Goal: Find specific page/section: Find specific page/section

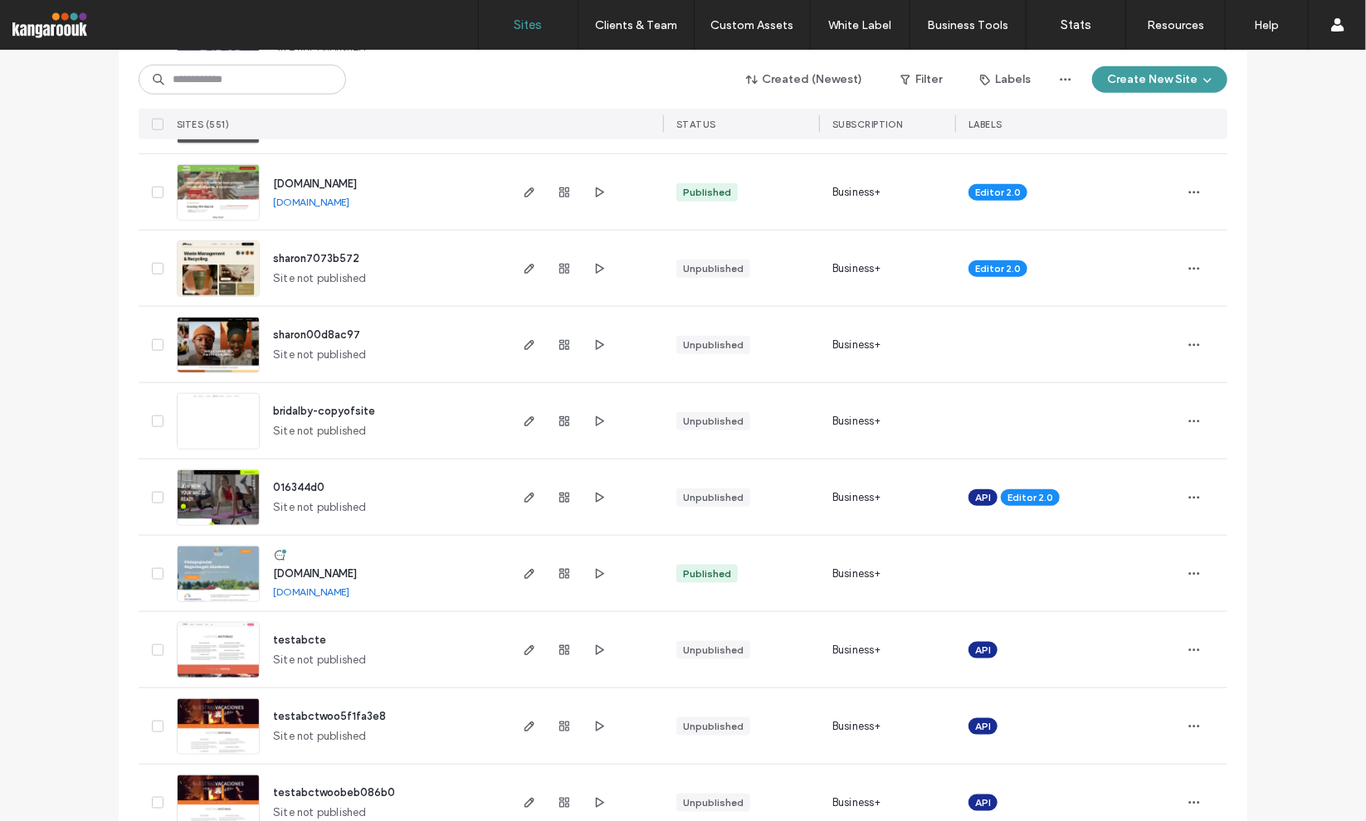
scroll to position [4647, 0]
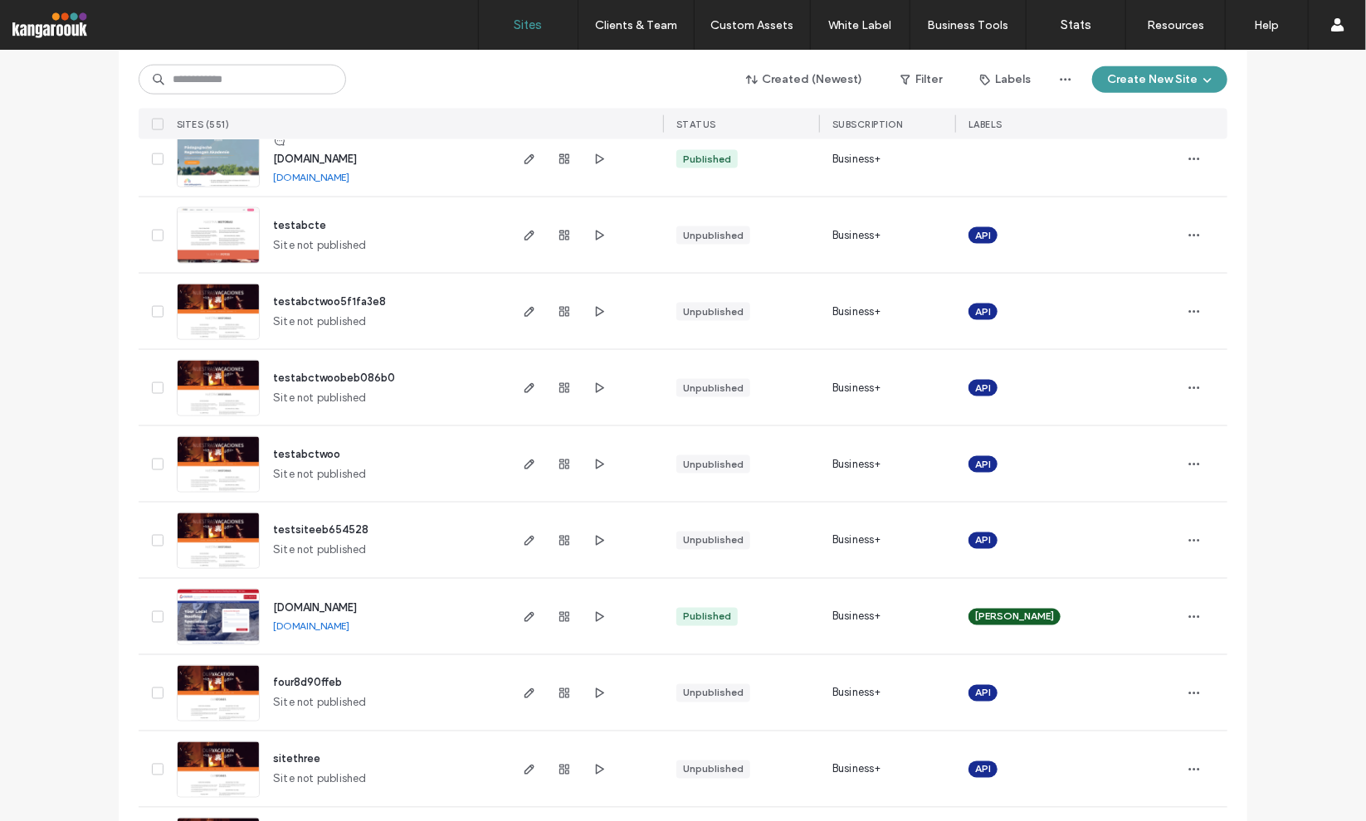
drag, startPoint x: 96, startPoint y: 183, endPoint x: 135, endPoint y: 84, distance: 106.2
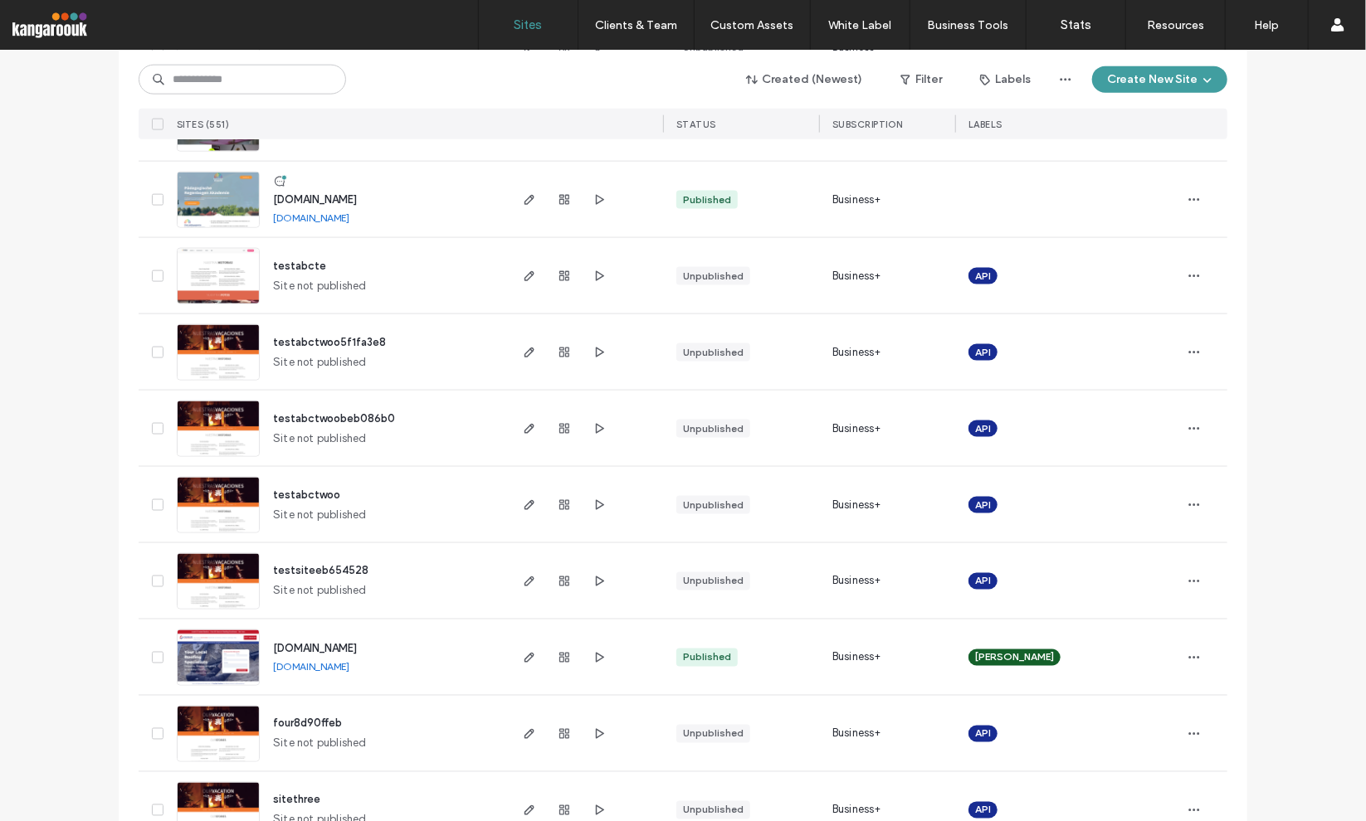
click at [213, 56] on div "Created (Newest) Filter Labels Create New Site SITES (551) STATUS Subscription …" at bounding box center [683, 95] width 1089 height 89
click at [219, 82] on input at bounding box center [242, 80] width 207 height 30
type input "********"
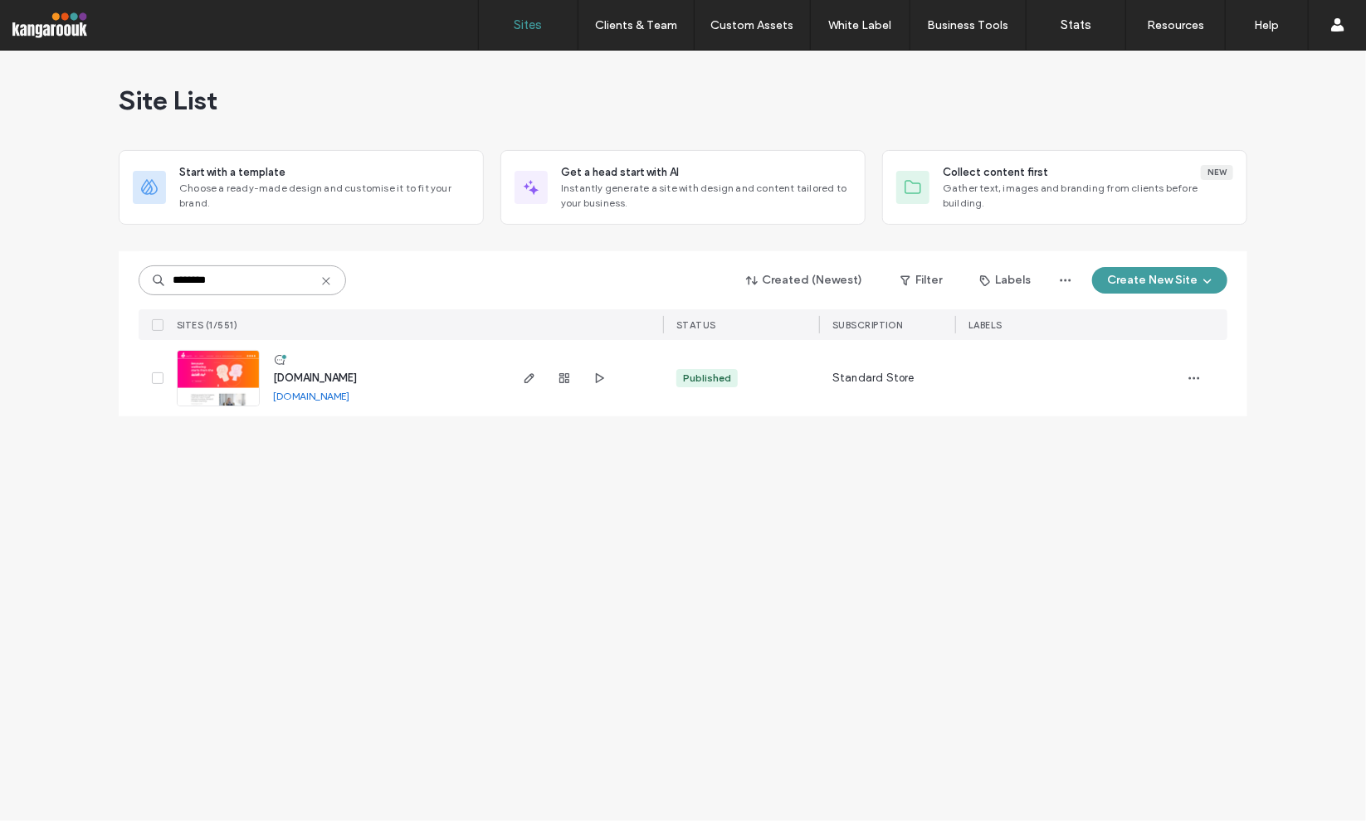
scroll to position [0, 0]
click at [524, 379] on icon "button" at bounding box center [529, 378] width 13 height 13
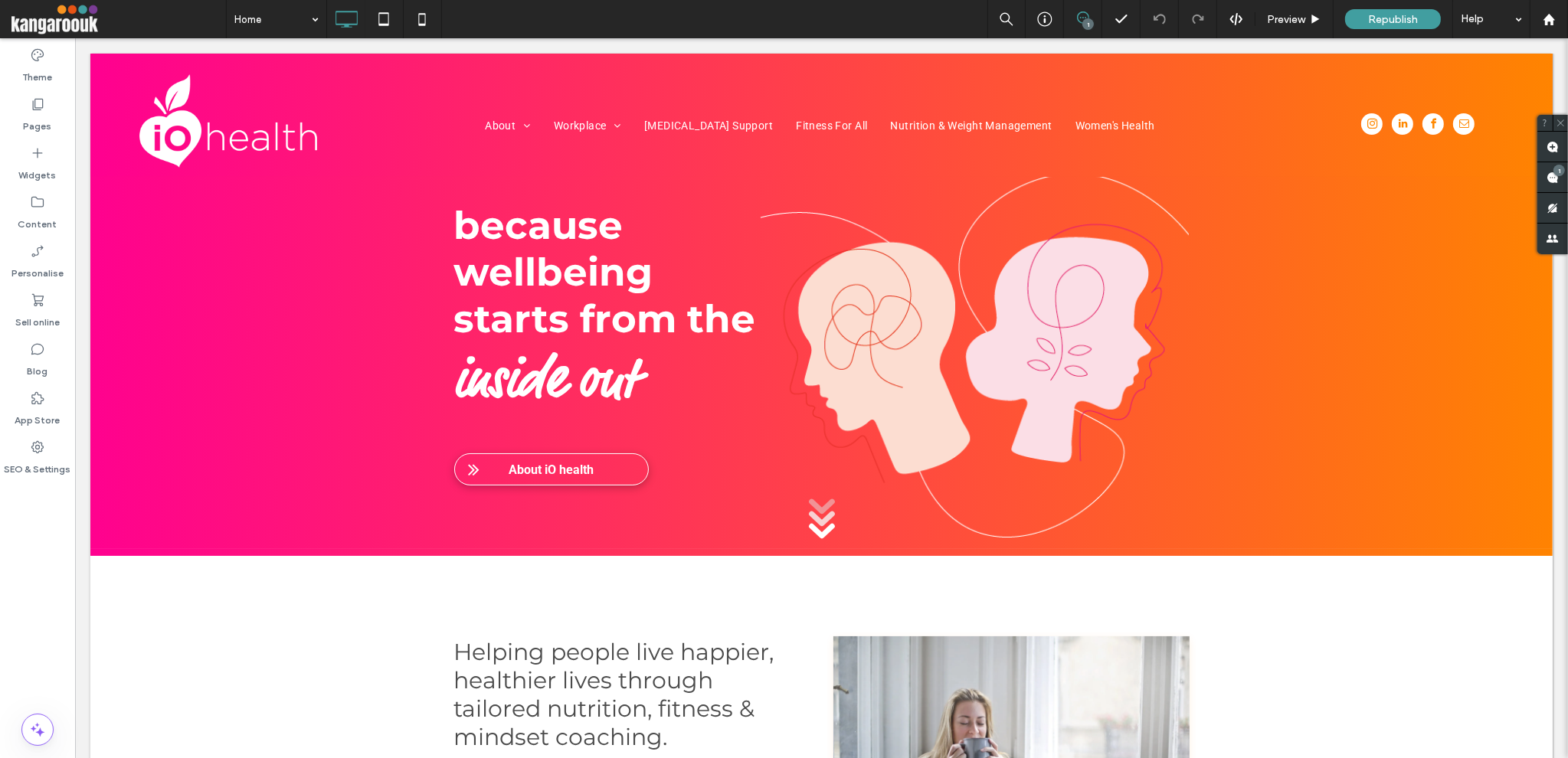
click at [55, 16] on span at bounding box center [118, 18] width 214 height 30
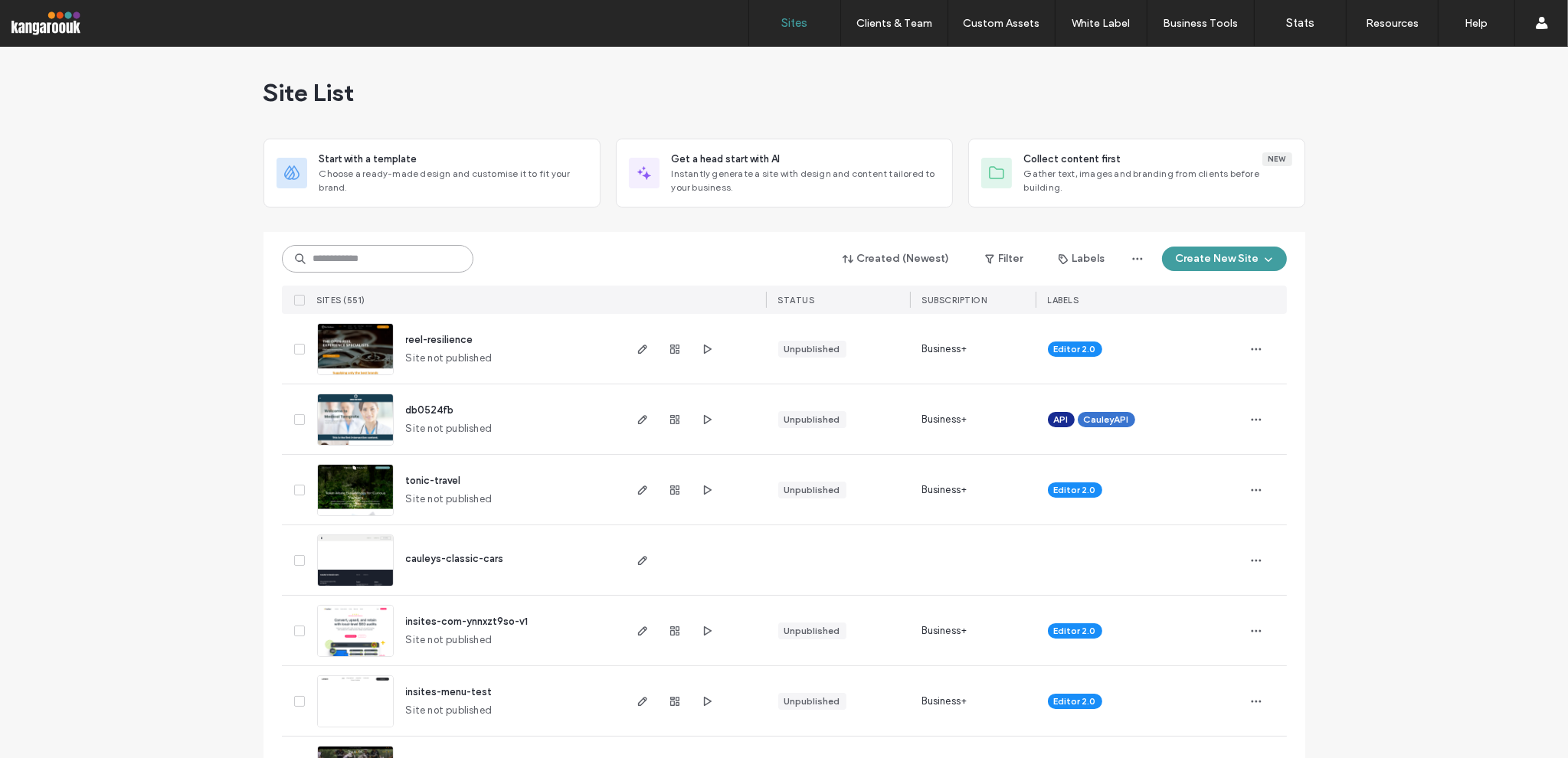
click at [385, 259] on input at bounding box center [377, 259] width 191 height 28
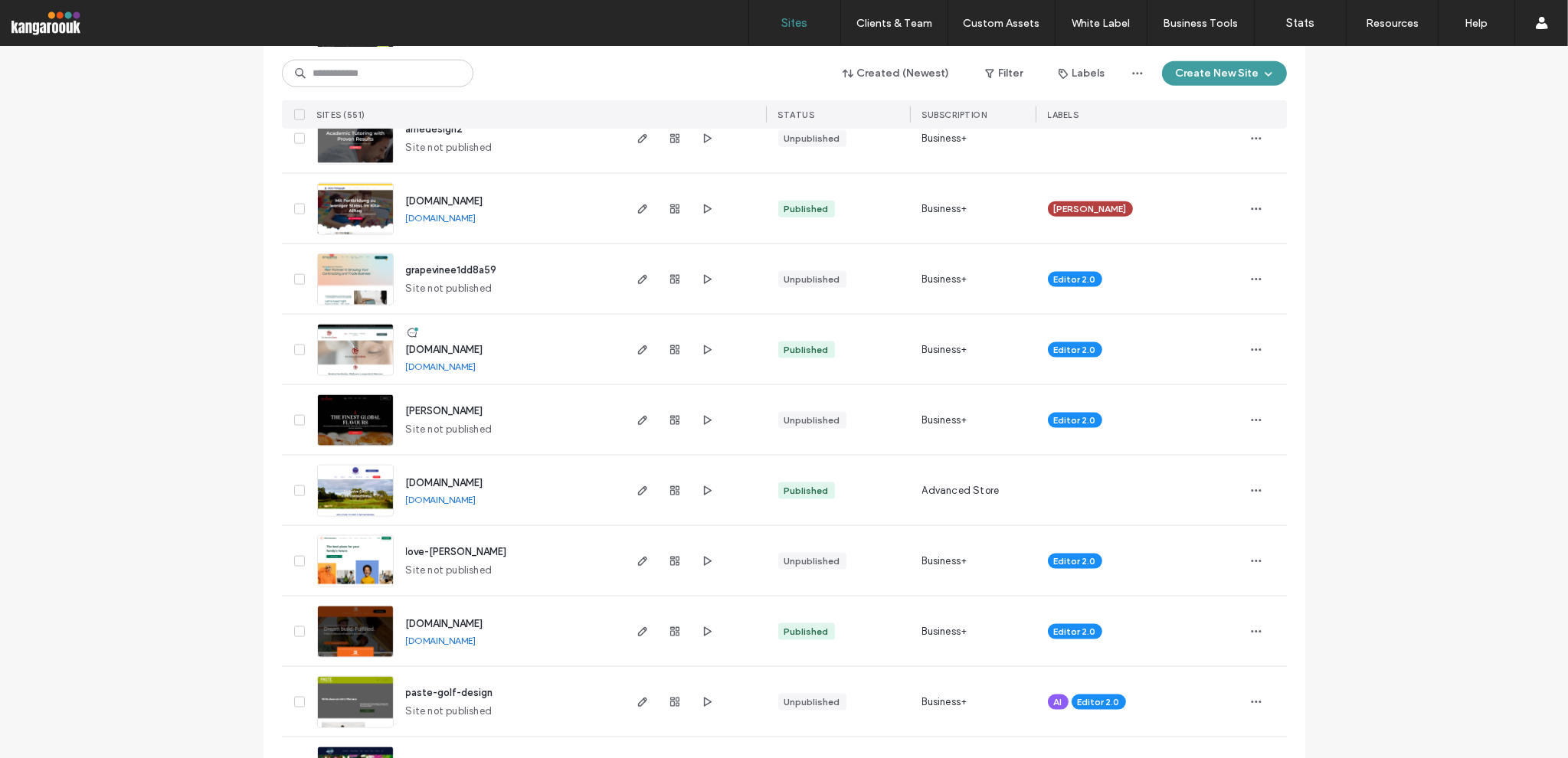
drag, startPoint x: 228, startPoint y: 379, endPoint x: 271, endPoint y: 55, distance: 326.8
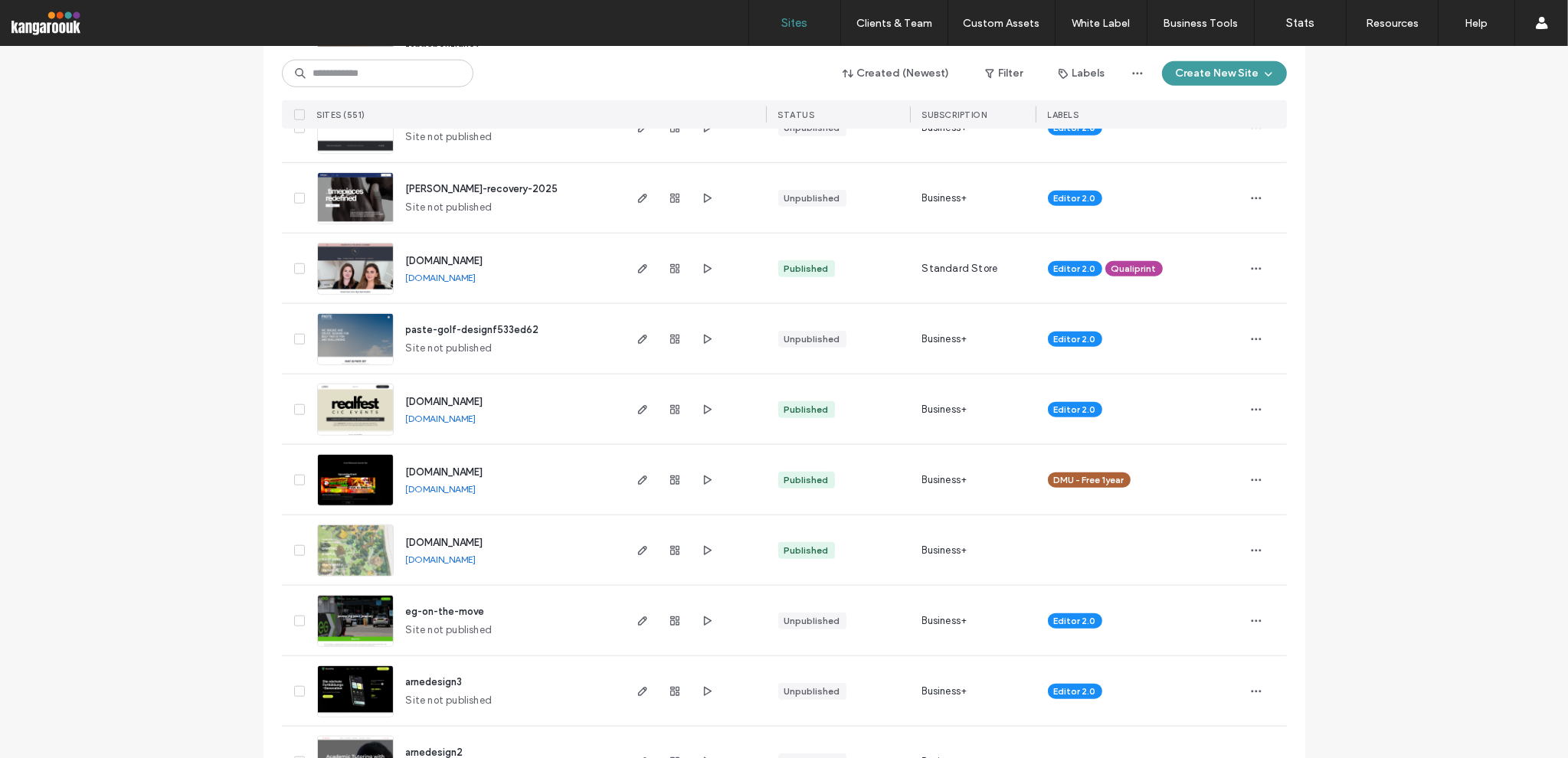
drag, startPoint x: 1431, startPoint y: 501, endPoint x: 1424, endPoint y: 47, distance: 454.1
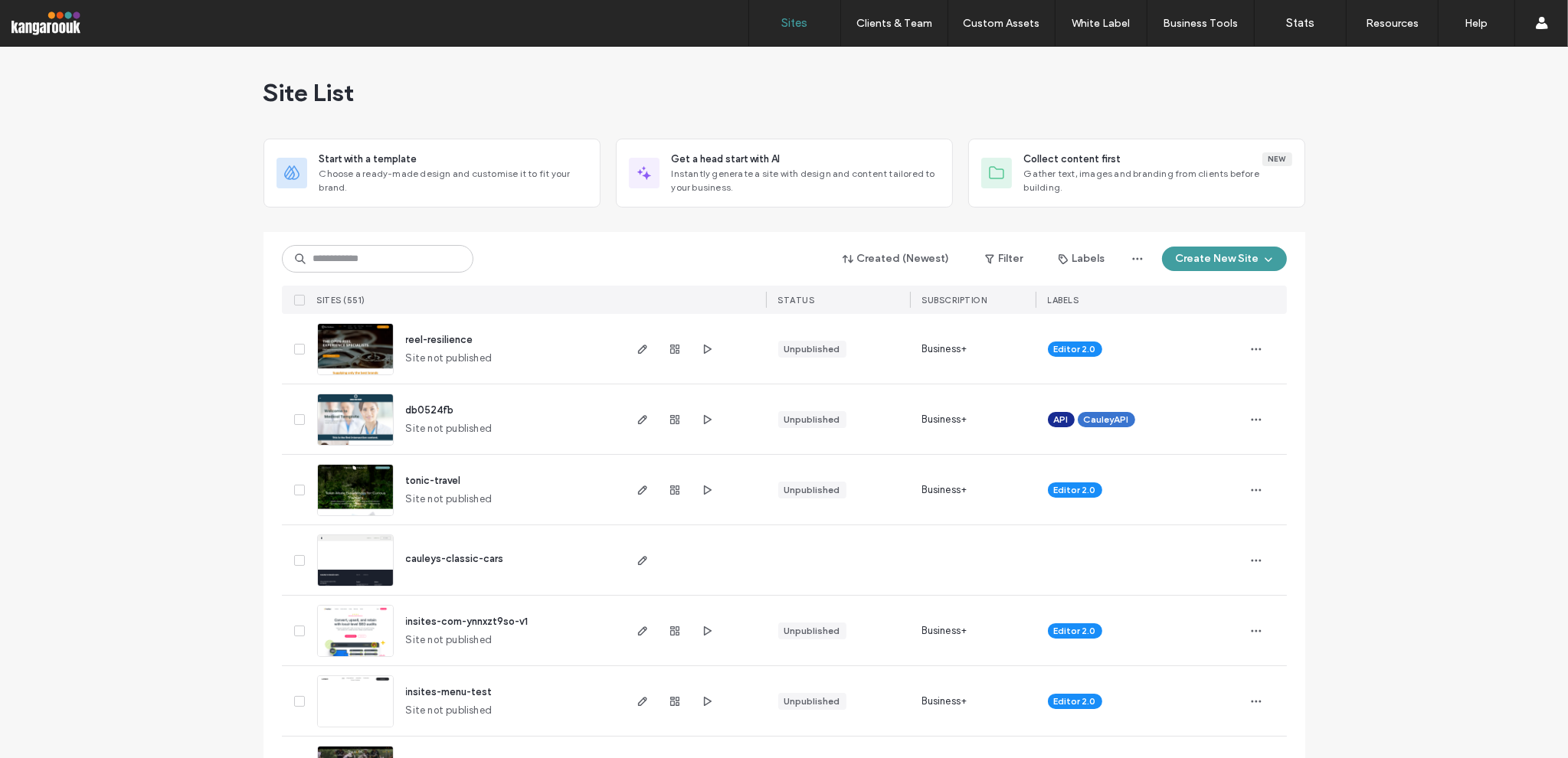
drag, startPoint x: 1482, startPoint y: 463, endPoint x: 1425, endPoint y: 128, distance: 339.8
click at [1021, 263] on button "Filter" at bounding box center [1004, 259] width 69 height 25
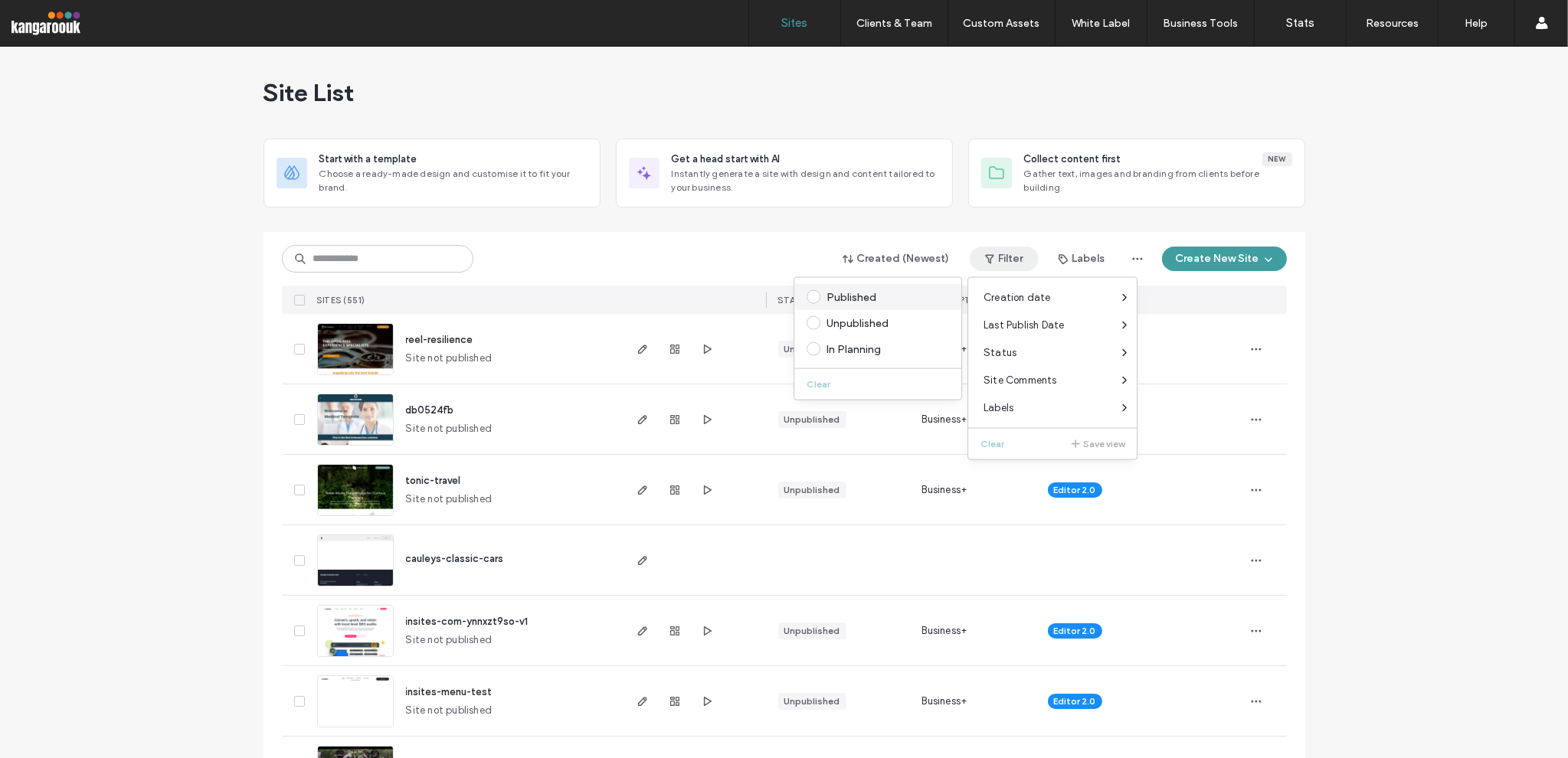
click at [850, 308] on div "Published" at bounding box center [877, 297] width 167 height 26
click at [809, 295] on span at bounding box center [814, 296] width 14 height 14
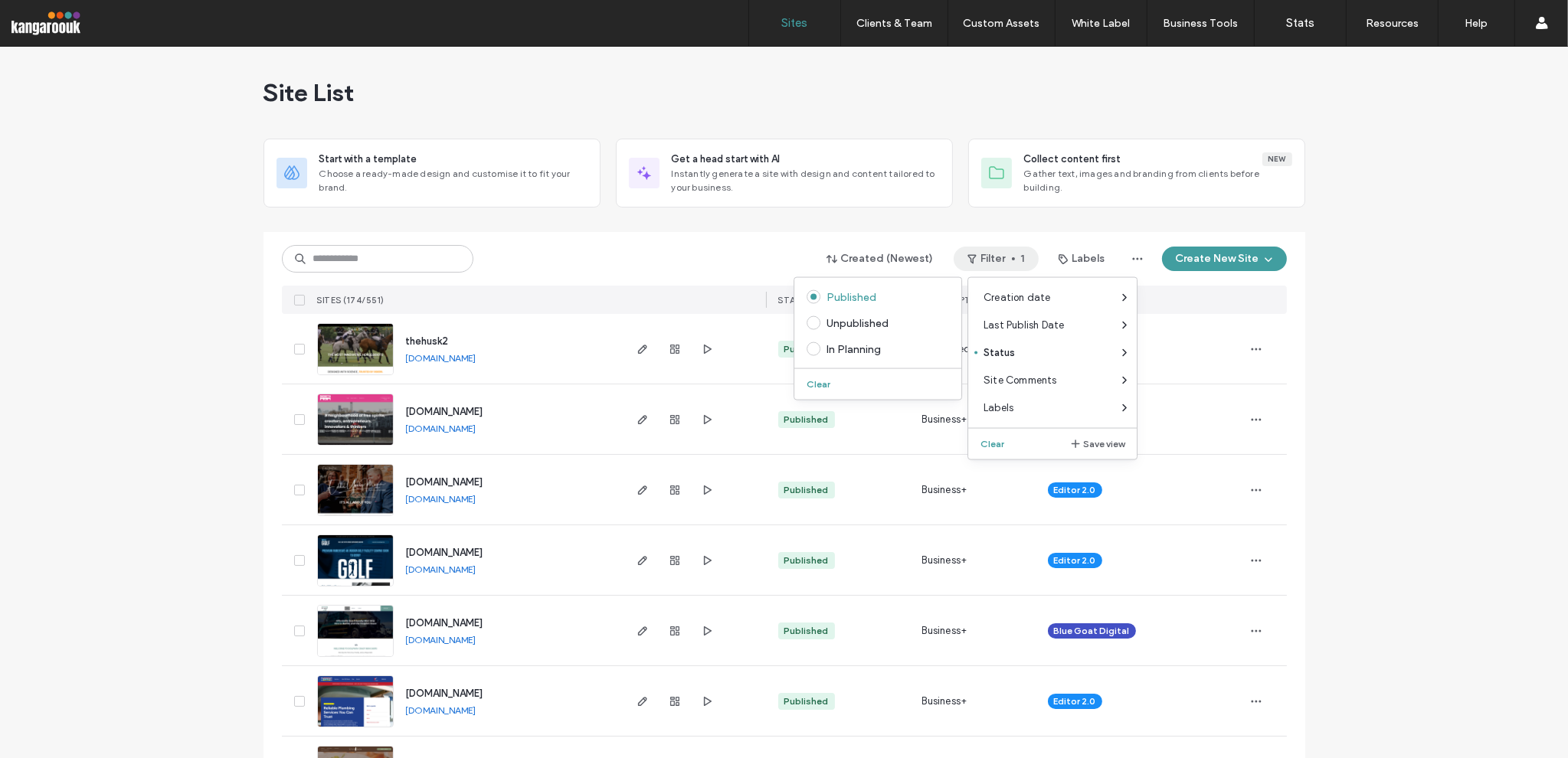
click at [784, 261] on div "Created (Newest) Filter 1 Labels Create New Site" at bounding box center [784, 259] width 1006 height 30
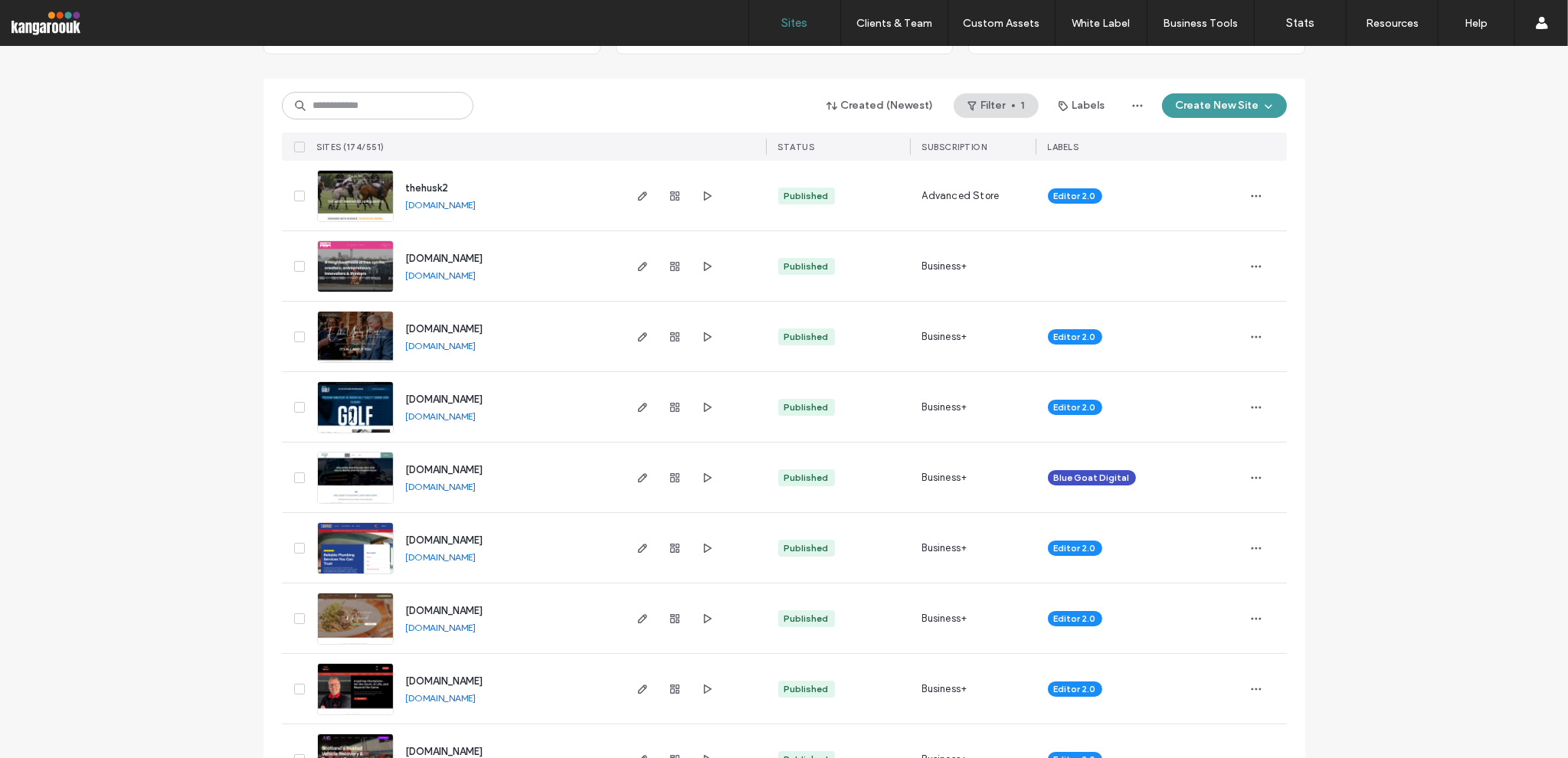
scroll to position [153, 0]
